Goal: Information Seeking & Learning: Learn about a topic

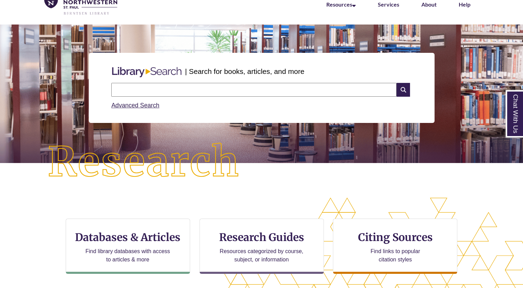
scroll to position [37, 0]
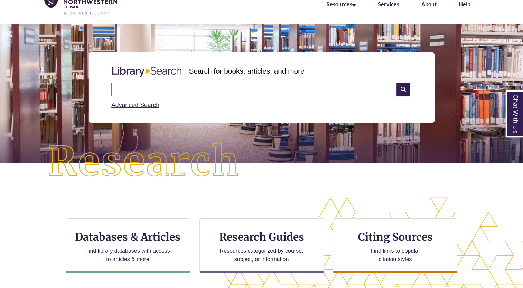
click at [163, 89] on input "text" at bounding box center [253, 90] width 285 height 14
type input "**********"
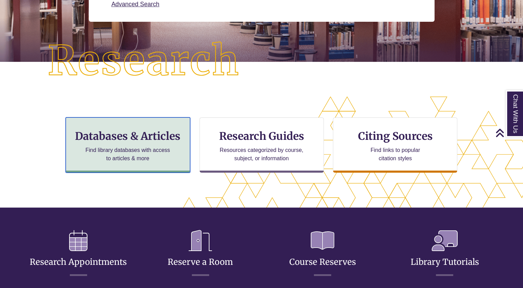
click at [151, 158] on p "Find library databases with access to articles & more" at bounding box center [128, 154] width 90 height 17
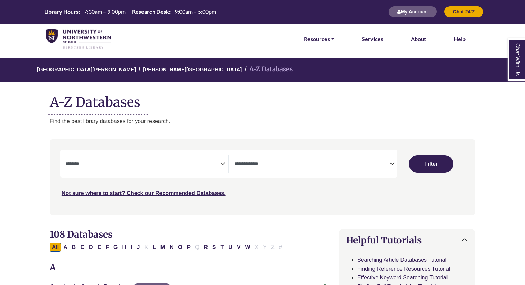
select select "Database Subject Filter"
select select "Database Types Filter"
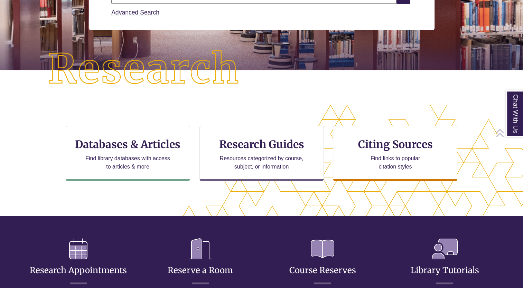
scroll to position [130, 0]
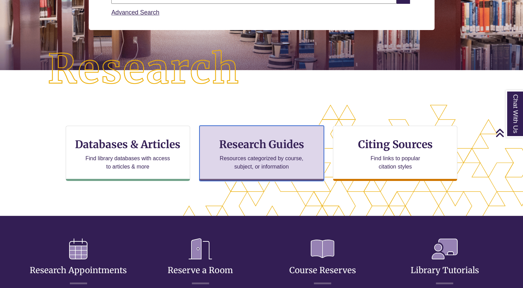
click at [299, 156] on p "Resources categorized by course, subject, or information" at bounding box center [261, 162] width 90 height 17
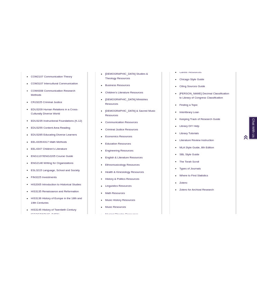
scroll to position [252, 0]
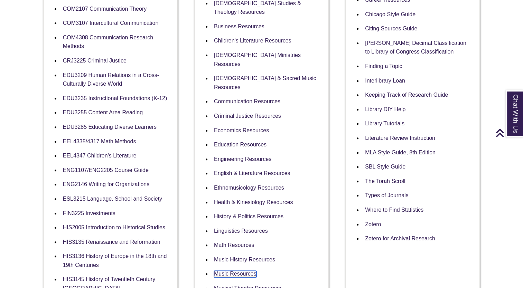
click at [250, 271] on link "Music Resources" at bounding box center [235, 274] width 43 height 7
click at [240, 257] on link "Music History Resources" at bounding box center [244, 260] width 61 height 7
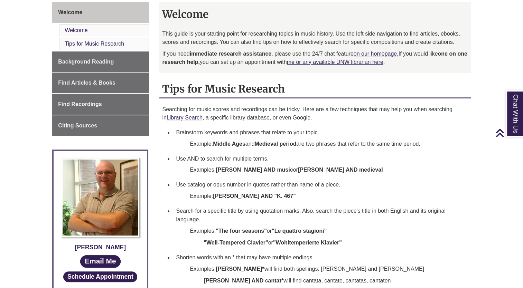
scroll to position [192, 0]
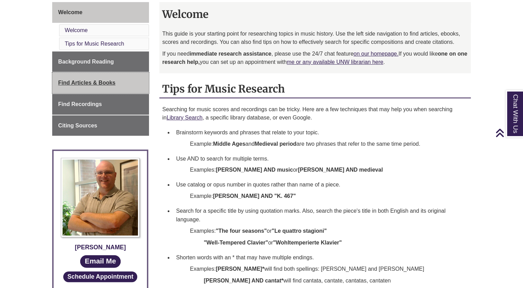
click at [131, 82] on link "Find Articles & Books" at bounding box center [100, 83] width 97 height 21
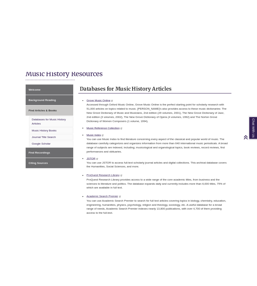
scroll to position [178, 0]
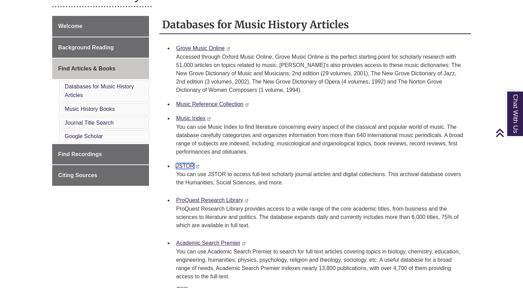
click at [186, 167] on link "JSTOR" at bounding box center [185, 166] width 18 height 6
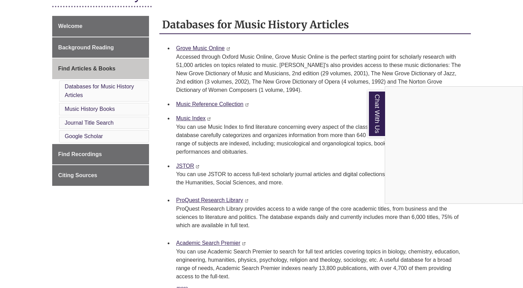
click at [200, 47] on div "Chat With Us" at bounding box center [261, 144] width 523 height 288
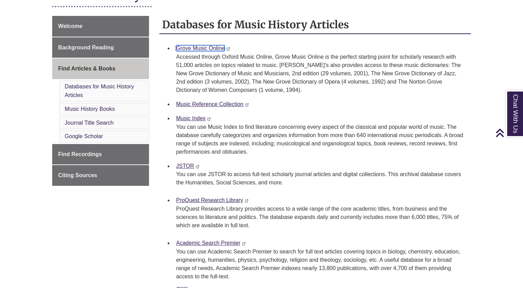
click at [209, 47] on link "Grove Music Online" at bounding box center [200, 48] width 49 height 6
